Goal: Task Accomplishment & Management: Complete application form

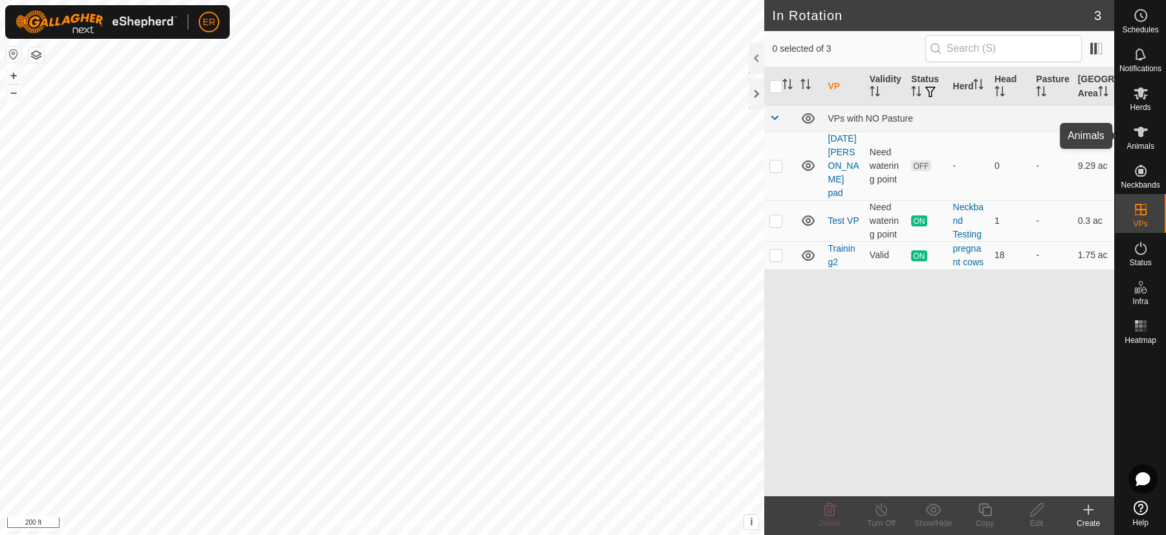
click at [1141, 131] on icon at bounding box center [1141, 132] width 14 height 10
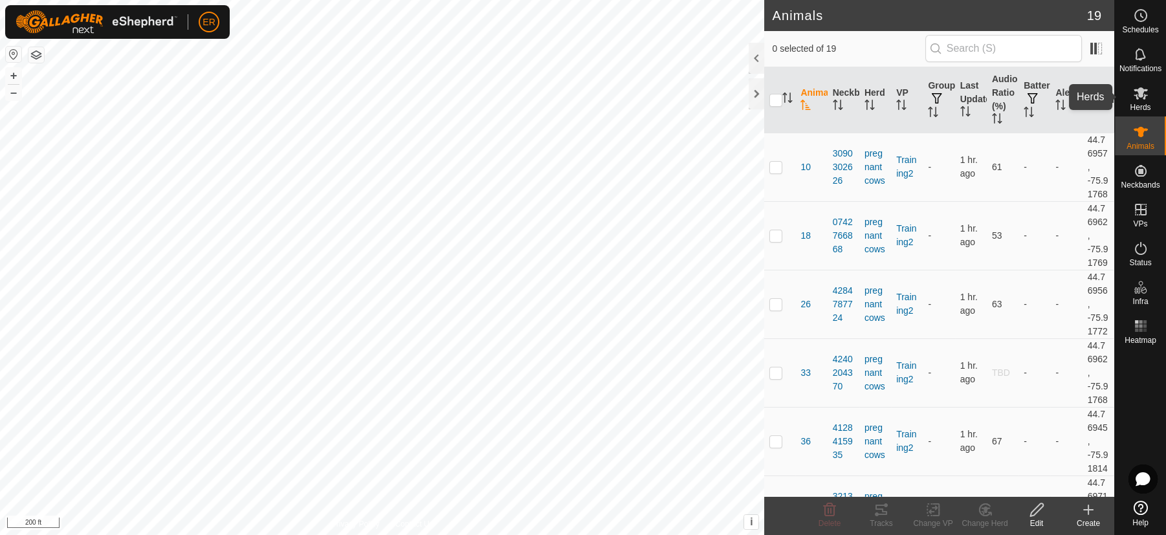
click at [1139, 89] on icon at bounding box center [1141, 93] width 14 height 12
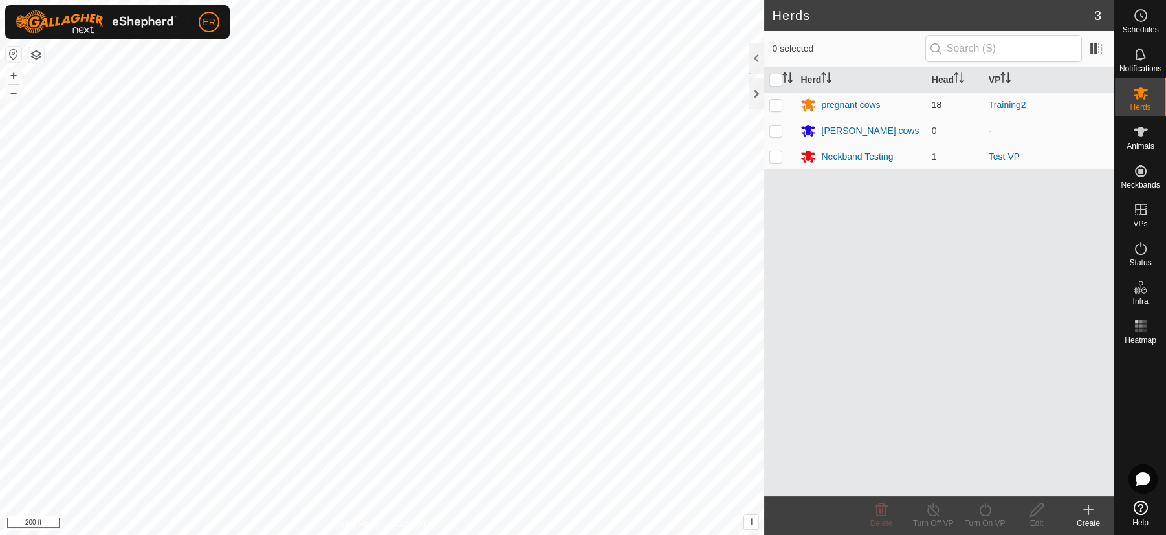
click at [840, 107] on div "pregnant cows" at bounding box center [850, 105] width 59 height 14
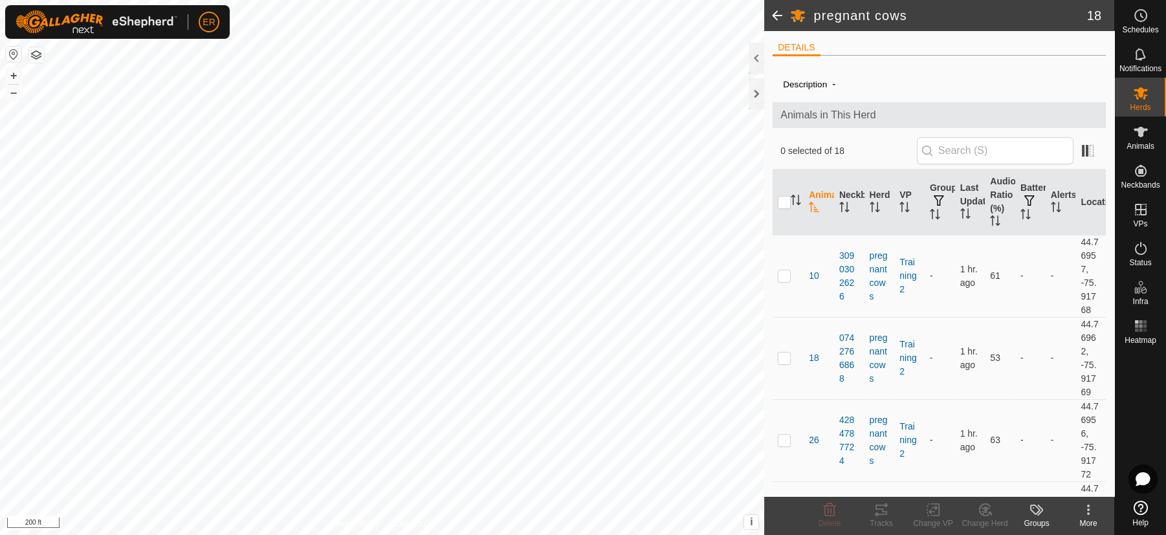
click at [1091, 509] on icon at bounding box center [1089, 510] width 16 height 16
click at [1137, 129] on icon at bounding box center [1141, 132] width 14 height 10
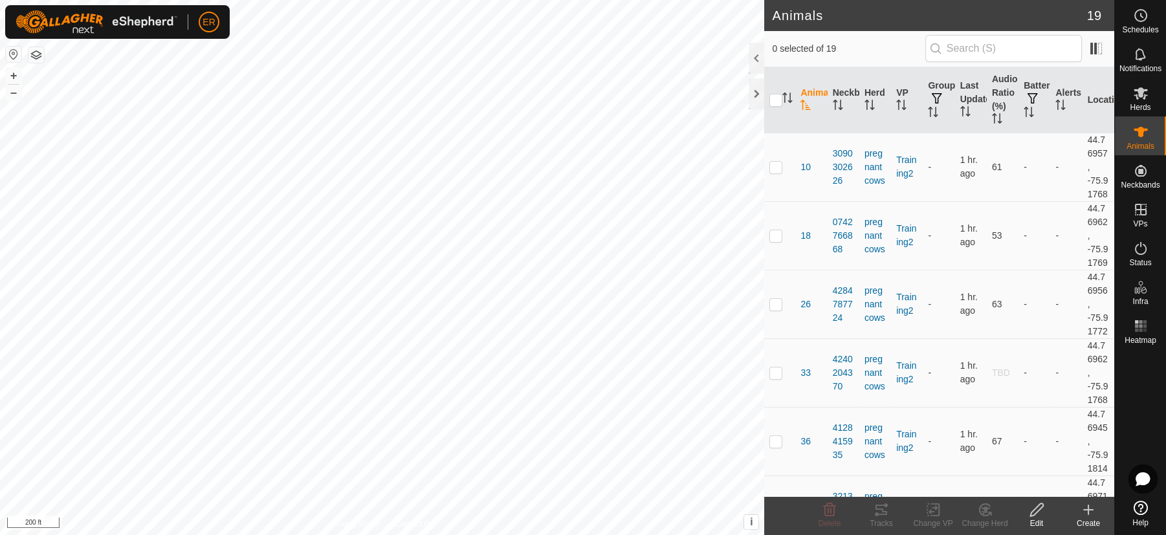
click at [1086, 512] on icon at bounding box center [1089, 510] width 16 height 16
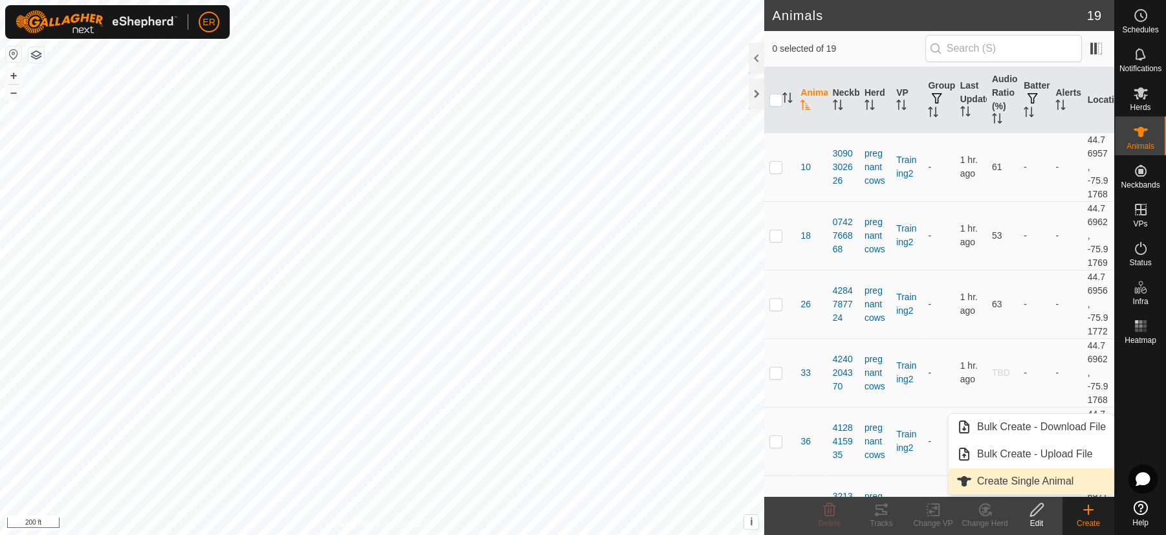
click at [1031, 483] on link "Create Single Animal" at bounding box center [1031, 481] width 165 height 26
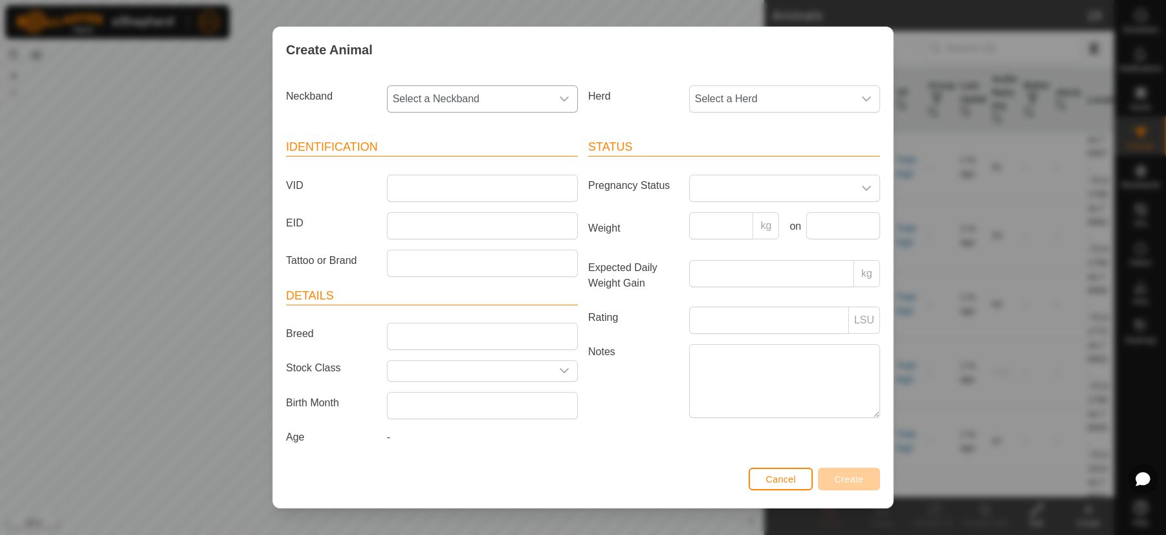
click at [559, 104] on icon "dropdown trigger" at bounding box center [564, 99] width 10 height 10
type input "240"
click at [450, 173] on li "2402469371" at bounding box center [480, 166] width 185 height 26
click at [861, 104] on icon "dropdown trigger" at bounding box center [866, 99] width 10 height 10
click at [732, 195] on li "pregnant cows" at bounding box center [782, 193] width 185 height 26
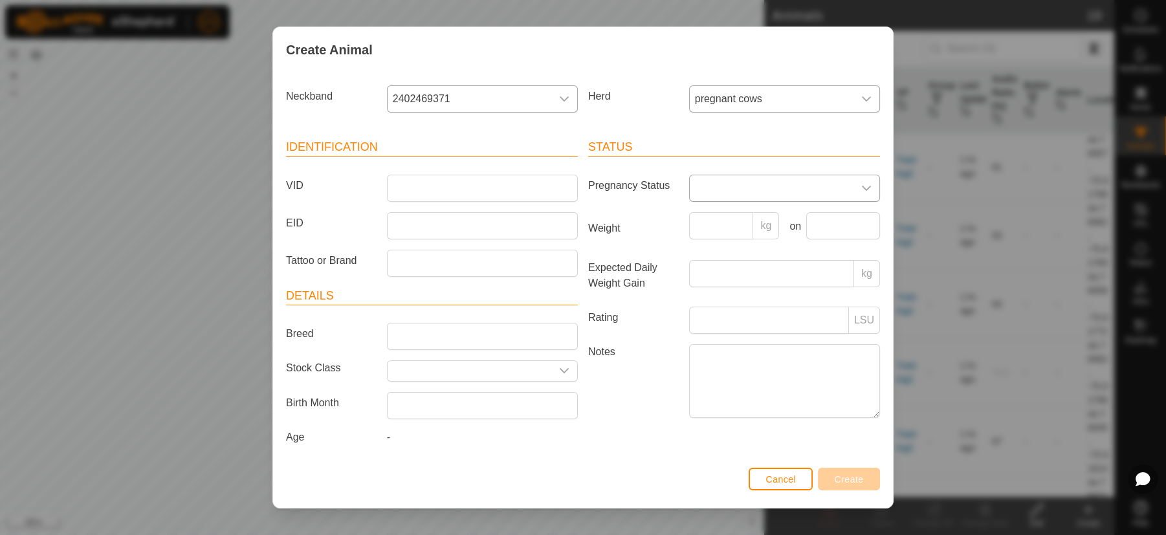
click at [861, 185] on icon "dropdown trigger" at bounding box center [866, 188] width 10 height 10
click at [718, 300] on li "Pregnant" at bounding box center [782, 299] width 185 height 26
click at [412, 187] on input "VID" at bounding box center [482, 188] width 191 height 27
type input "39"
click at [854, 478] on span "Create" at bounding box center [849, 479] width 29 height 10
